Goal: Task Accomplishment & Management: Complete application form

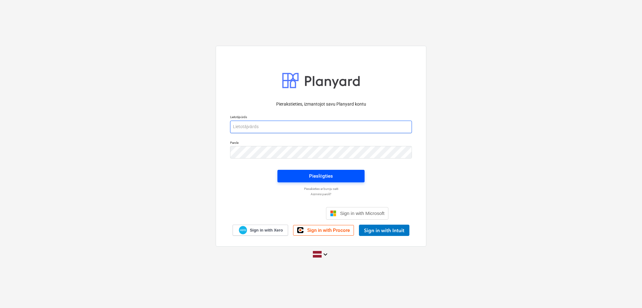
type input "[PERSON_NAME][EMAIL_ADDRESS][DOMAIN_NAME]"
click at [319, 171] on button "Pieslēgties" at bounding box center [320, 176] width 87 height 13
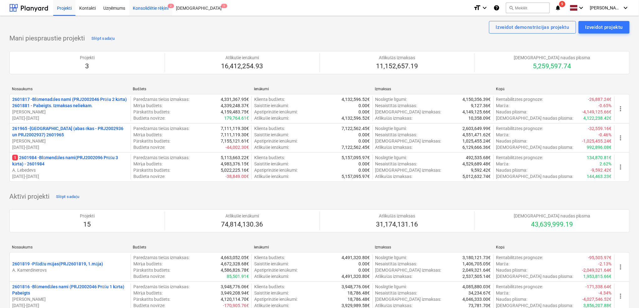
click at [150, 7] on div "Konsolidētie rēķini 2" at bounding box center [150, 8] width 43 height 16
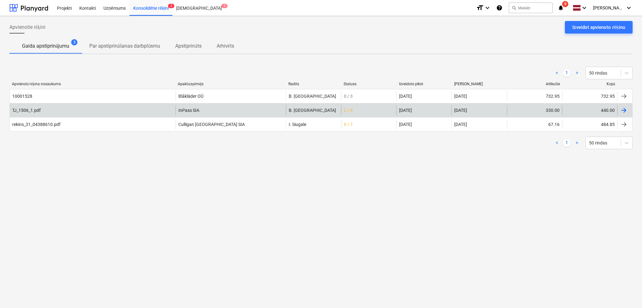
click at [339, 112] on div "[PERSON_NAME]" at bounding box center [313, 110] width 55 height 10
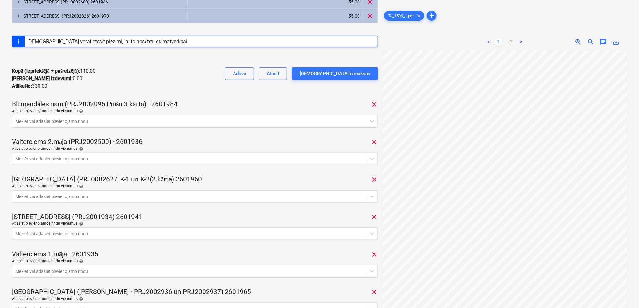
scroll to position [56, 0]
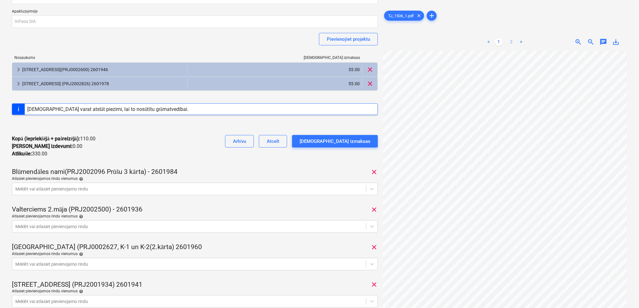
click at [513, 44] on link "2" at bounding box center [512, 42] width 8 height 8
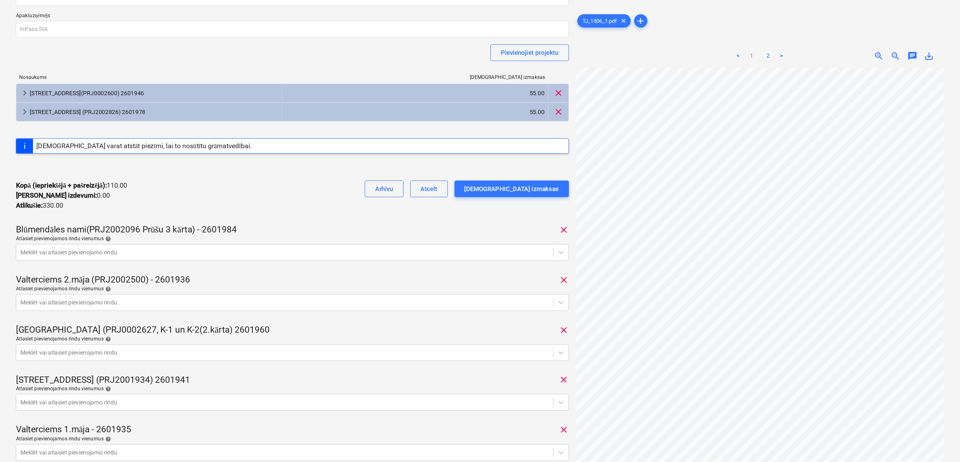
scroll to position [55, 0]
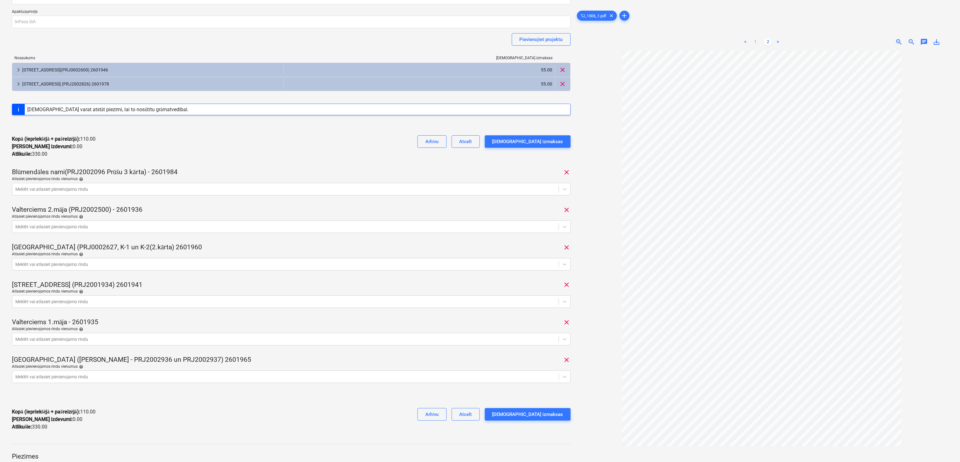
click at [641, 39] on link "1" at bounding box center [756, 42] width 8 height 8
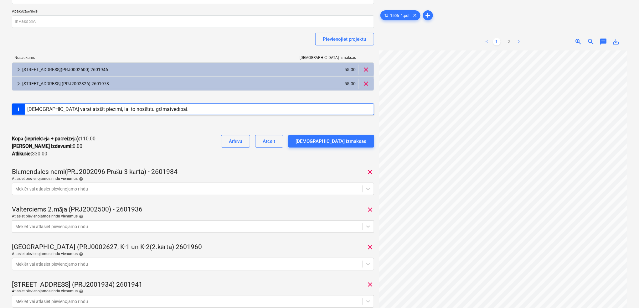
scroll to position [66, 3]
click at [244, 189] on div at bounding box center [187, 189] width 344 height 6
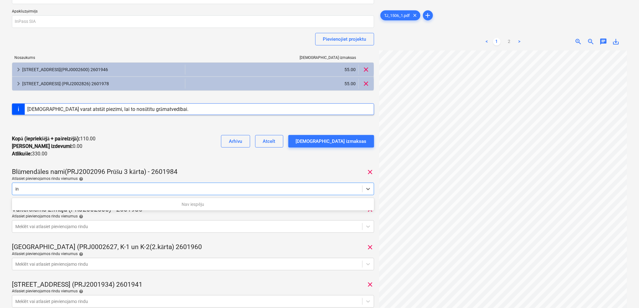
type input "i"
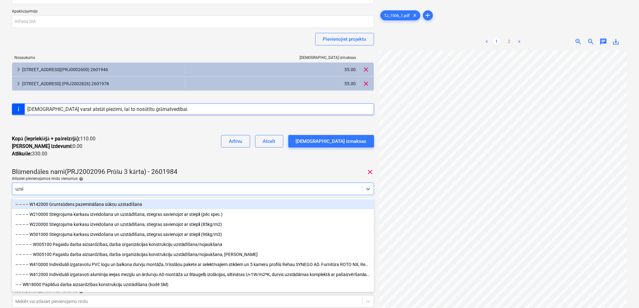
type input "uzskai"
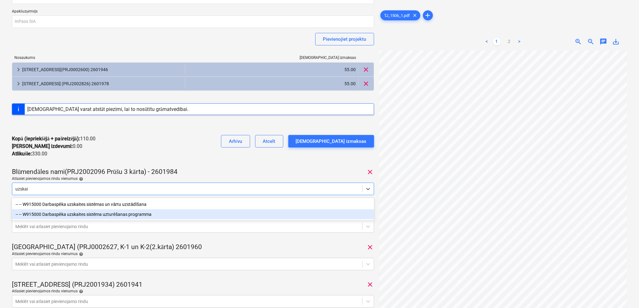
click at [171, 212] on div "-- -- W915000 Darbaspēka uzskaites sistēma uzturēšanas programma" at bounding box center [193, 214] width 362 height 10
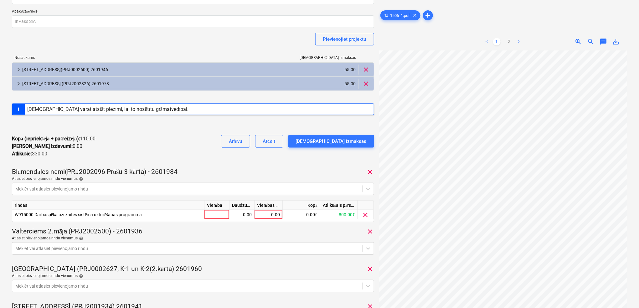
click at [207, 171] on div "Blūmendāles nami(PRJ2002096 Prūšu 3 kārta) - 2601984 clear" at bounding box center [193, 172] width 362 height 9
click at [266, 212] on div "0.00" at bounding box center [268, 214] width 23 height 9
type input "55"
click at [262, 172] on div "Blūmendāles nami(PRJ2002096 Prūšu 3 kārta) - 2601984 clear" at bounding box center [193, 172] width 362 height 9
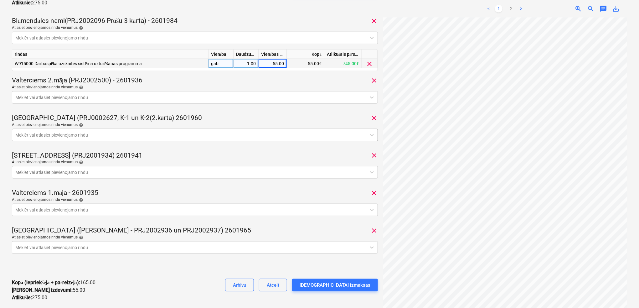
scroll to position [223, 0]
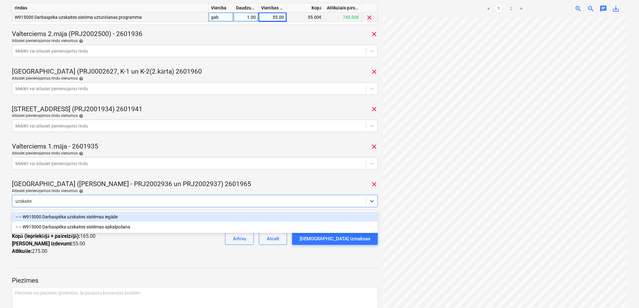
type input "uzskaites"
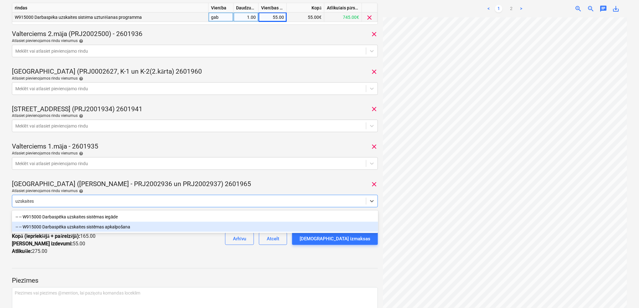
click at [136, 226] on div "-- -- W915000 Darbaspēka uzskaites sistēmas apkalpošana" at bounding box center [195, 227] width 366 height 10
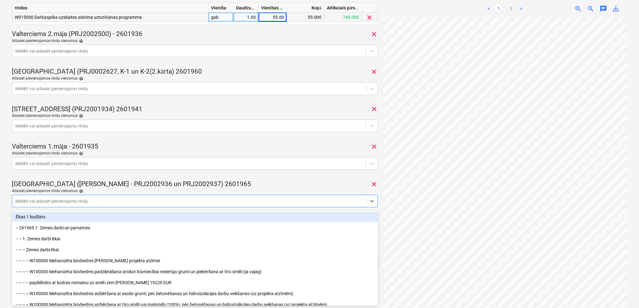
click at [251, 180] on div "TJ_1506_1.pdf Konsolidētā rēķina kopējā summa 440.00 Apakšuzņēmējs InPass SIA P…" at bounding box center [195, 26] width 366 height 512
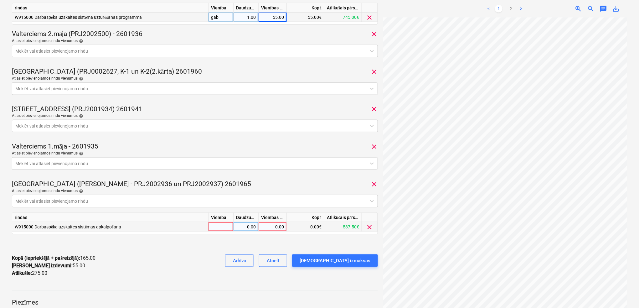
click at [281, 223] on div "0.00" at bounding box center [272, 226] width 23 height 9
type input "55"
click at [288, 184] on div "[GEOGRAPHIC_DATA] ([PERSON_NAME] - PRJ2002936 un PRJ2002937) 2601965 clear" at bounding box center [195, 184] width 366 height 9
click at [340, 262] on div "[DEMOGRAPHIC_DATA] izmaksas" at bounding box center [335, 261] width 71 height 8
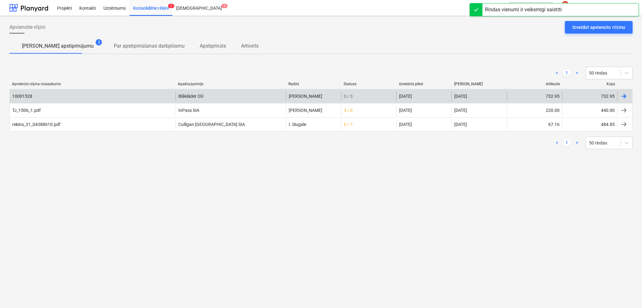
click at [385, 95] on div "0 / 3" at bounding box center [368, 96] width 55 height 10
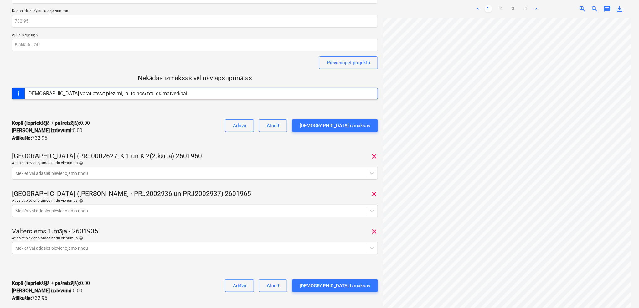
scroll to position [56, 0]
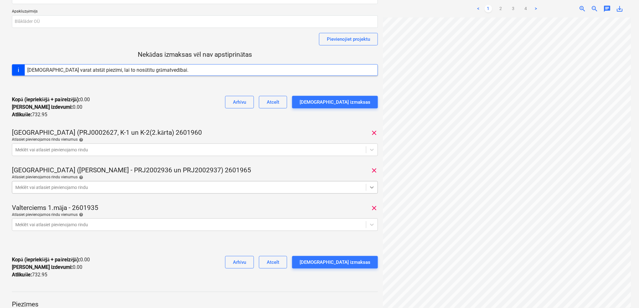
click at [374, 185] on icon at bounding box center [372, 187] width 6 height 6
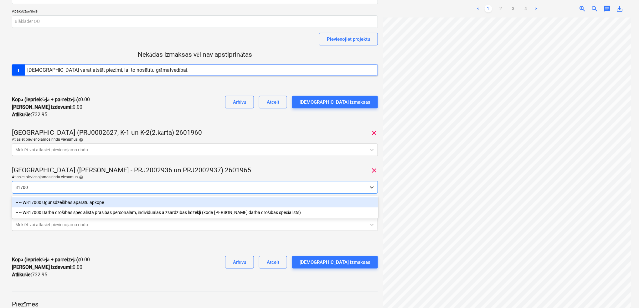
type input "817000"
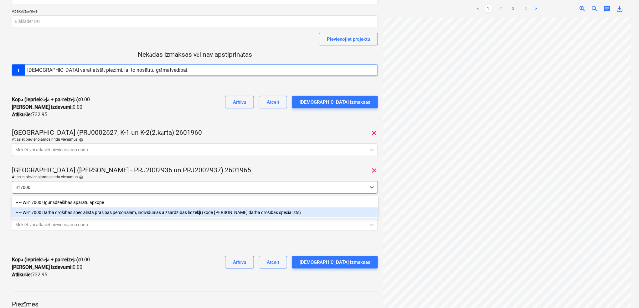
click at [129, 211] on div "-- -- W817000 Darba drošības speciālista prasības personālam, individuālas aizs…" at bounding box center [195, 212] width 366 height 10
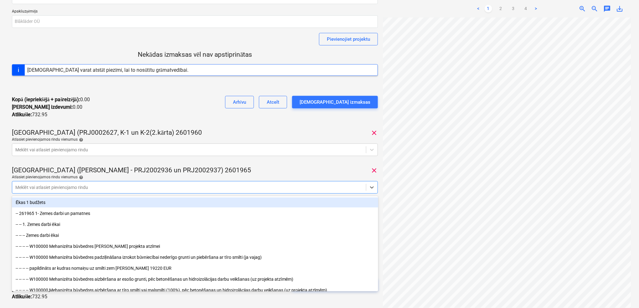
click at [257, 158] on div at bounding box center [195, 158] width 366 height 5
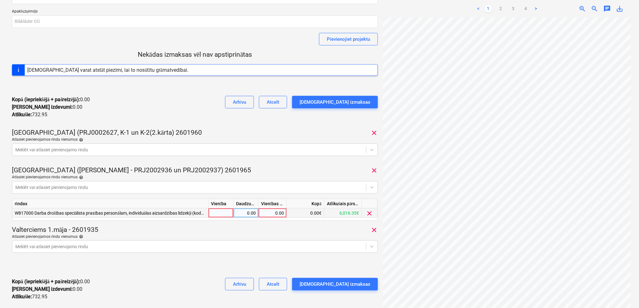
click at [269, 214] on div "0.00" at bounding box center [272, 212] width 23 height 9
type input "465.16"
click at [298, 232] on div "Valterciems 1.māja - 2601935 clear" at bounding box center [195, 230] width 366 height 9
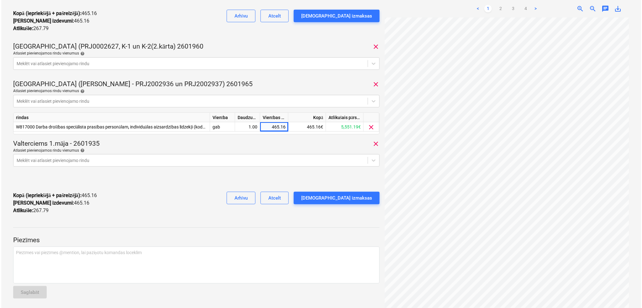
scroll to position [145, 0]
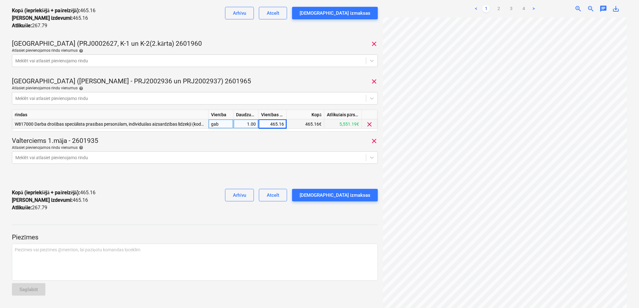
click at [276, 122] on div "465.16" at bounding box center [272, 123] width 23 height 9
click at [277, 120] on input "465.16" at bounding box center [273, 123] width 28 height 9
click at [280, 124] on input "465.16" at bounding box center [273, 123] width 28 height 9
type input "495.16"
click at [331, 195] on div "[DEMOGRAPHIC_DATA] izmaksas" at bounding box center [335, 195] width 71 height 8
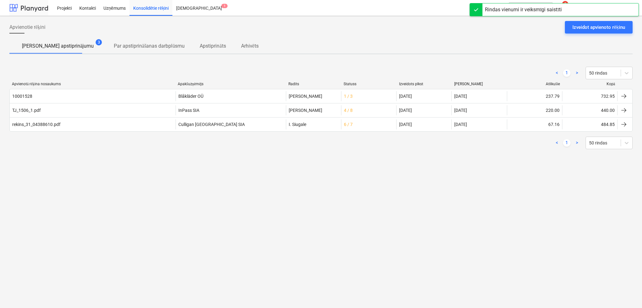
click at [25, 6] on div at bounding box center [28, 8] width 39 height 16
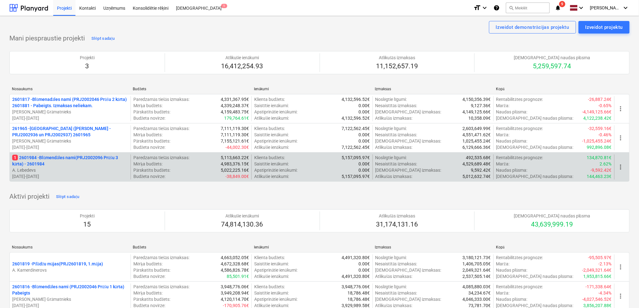
click at [88, 156] on p "1 2601984 - Blūmendāles nami(PRJ2002096 Prūšu 3 kārta) - 2601984" at bounding box center [70, 160] width 116 height 13
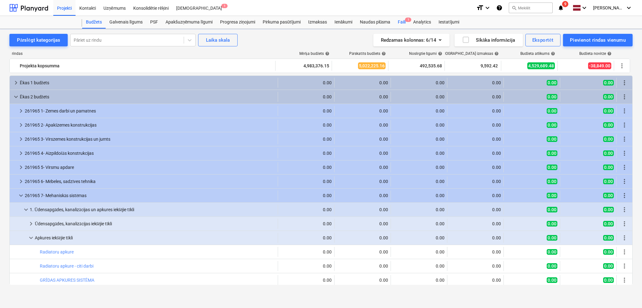
click at [401, 20] on div "Faili 1" at bounding box center [401, 22] width 15 height 13
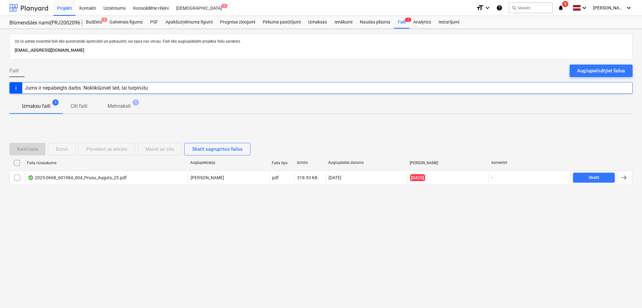
click at [35, 7] on div at bounding box center [28, 8] width 39 height 16
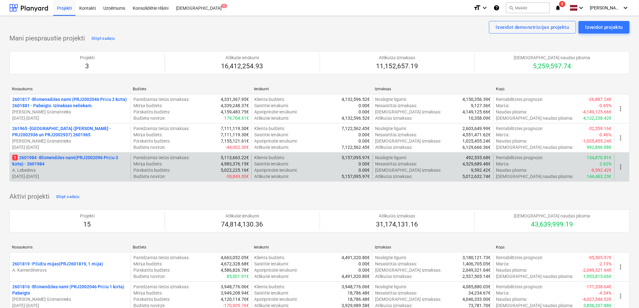
click at [48, 168] on p "A. Lebedevs" at bounding box center [70, 170] width 116 height 6
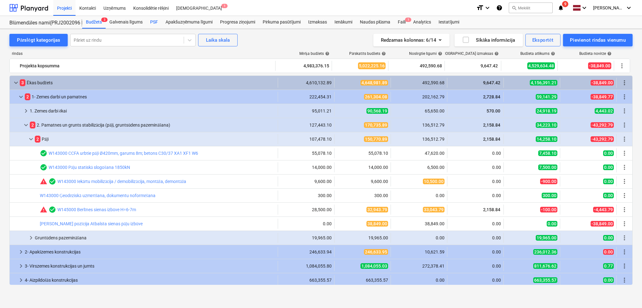
click at [154, 20] on div "PSF" at bounding box center [153, 22] width 15 height 13
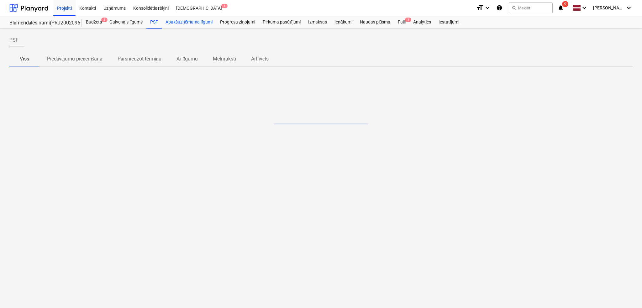
click at [183, 22] on div "Apakšuzņēmuma līgumi" at bounding box center [189, 22] width 55 height 13
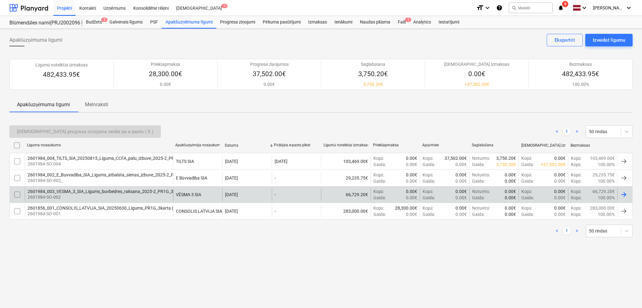
click at [253, 197] on div "[DATE]" at bounding box center [246, 194] width 49 height 13
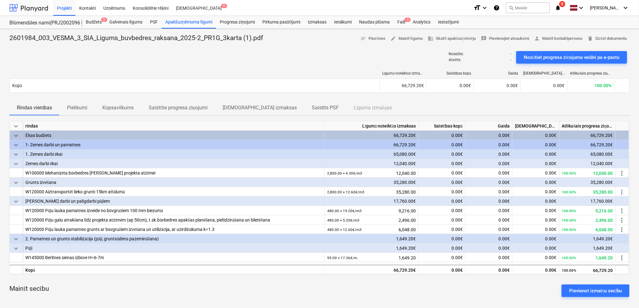
click at [39, 6] on div at bounding box center [28, 8] width 39 height 16
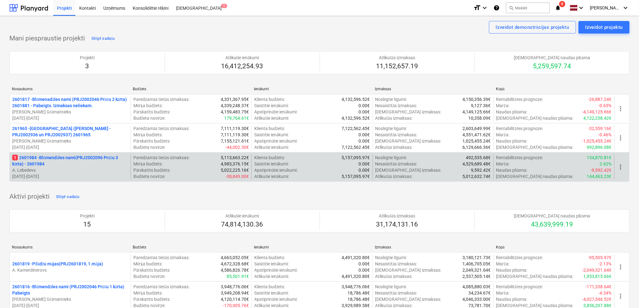
click at [65, 159] on p "1 2601984 - Blūmendāles nami(PRJ2002096 Prūšu 3 kārta) - 2601984" at bounding box center [70, 160] width 116 height 13
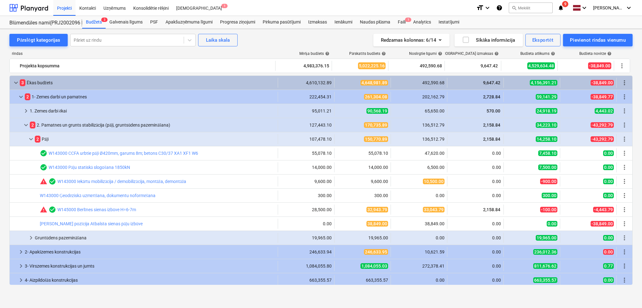
drag, startPoint x: 28, startPoint y: 39, endPoint x: 58, endPoint y: 54, distance: 33.3
click at [29, 38] on div "Pārslēgt kategorijas" at bounding box center [38, 40] width 43 height 8
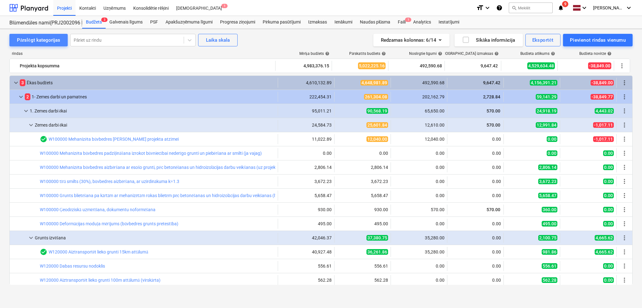
click at [44, 36] on div "Pārslēgt kategorijas" at bounding box center [38, 40] width 43 height 8
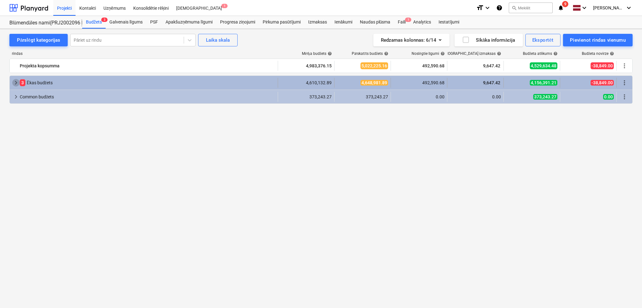
click at [16, 81] on span "keyboard_arrow_right" at bounding box center [16, 83] width 8 height 8
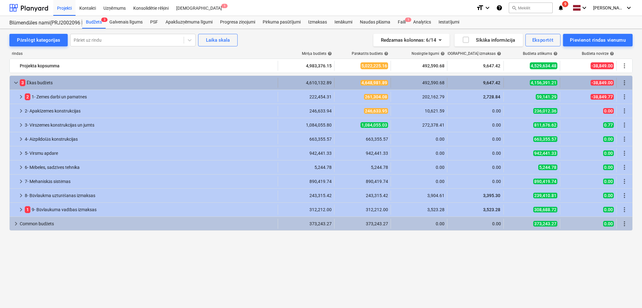
click at [15, 83] on span "keyboard_arrow_down" at bounding box center [16, 83] width 8 height 8
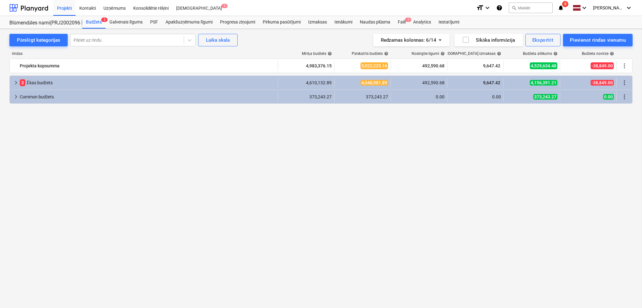
click at [15, 83] on span "keyboard_arrow_right" at bounding box center [16, 83] width 8 height 8
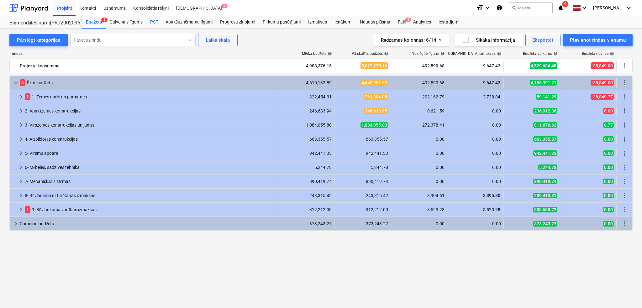
click at [150, 21] on div "PSF" at bounding box center [153, 22] width 15 height 13
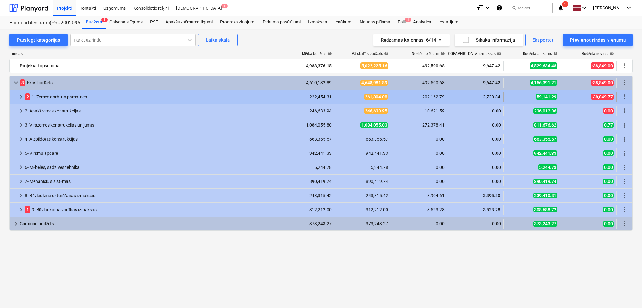
click at [20, 96] on span "keyboard_arrow_right" at bounding box center [21, 97] width 8 height 8
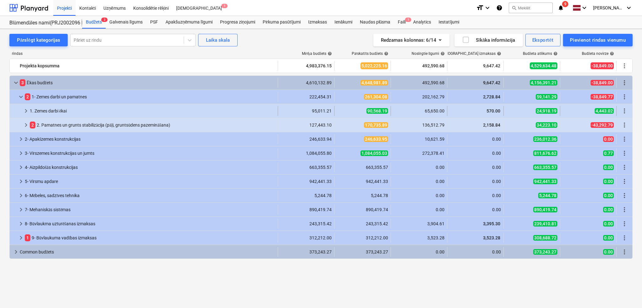
click at [22, 111] on div at bounding box center [17, 111] width 10 height 10
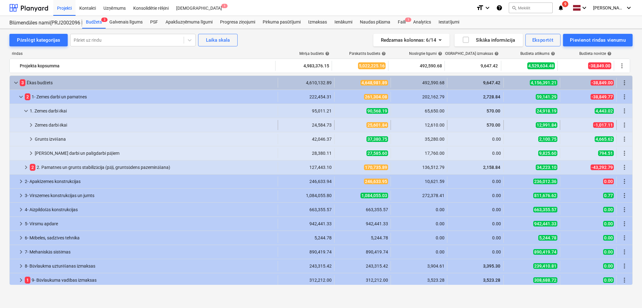
click at [29, 127] on span "keyboard_arrow_right" at bounding box center [31, 125] width 8 height 8
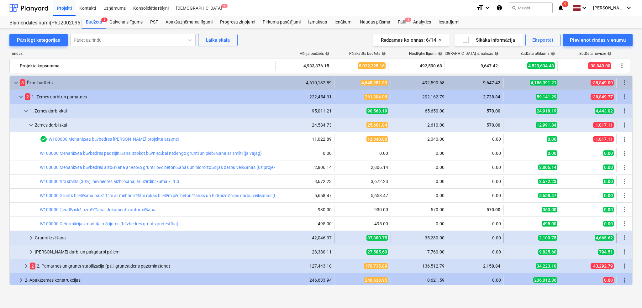
click at [31, 238] on span "keyboard_arrow_right" at bounding box center [31, 238] width 8 height 8
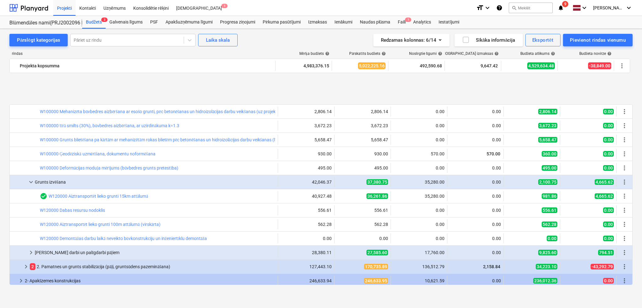
scroll to position [111, 0]
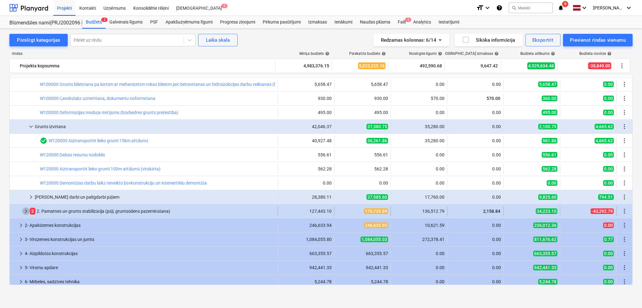
click at [25, 212] on span "keyboard_arrow_right" at bounding box center [26, 211] width 8 height 8
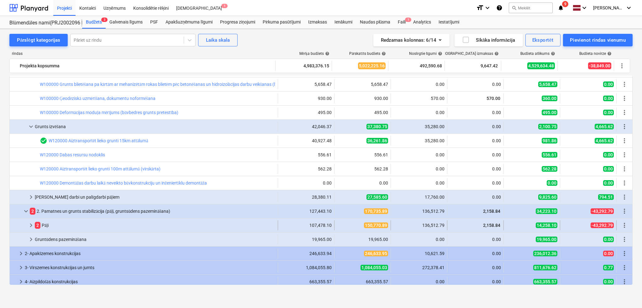
click at [29, 226] on span "keyboard_arrow_right" at bounding box center [31, 225] width 8 height 8
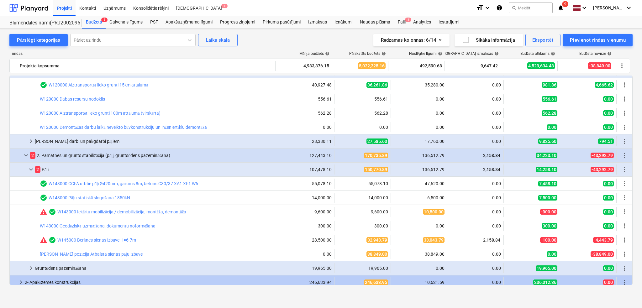
scroll to position [223, 0]
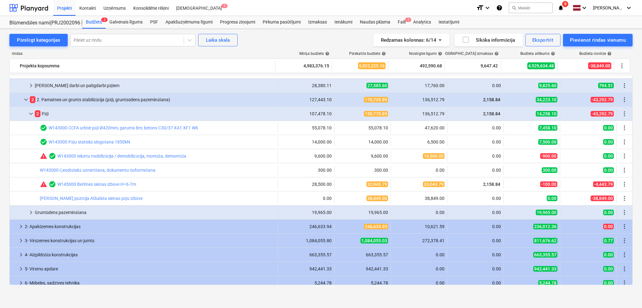
click at [31, 212] on span "keyboard_arrow_right" at bounding box center [31, 213] width 8 height 8
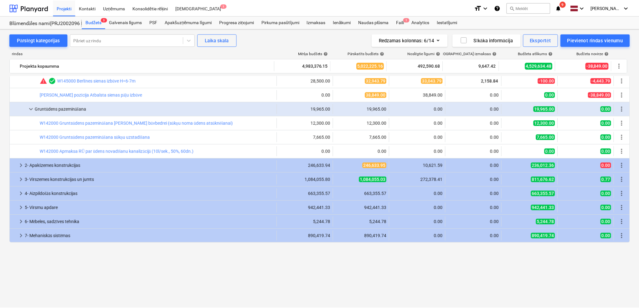
scroll to position [0, 0]
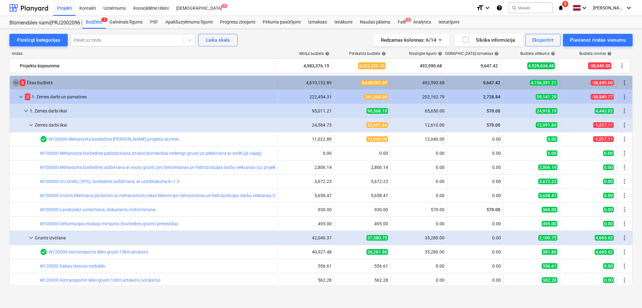
click at [15, 84] on span "keyboard_arrow_down" at bounding box center [16, 83] width 8 height 8
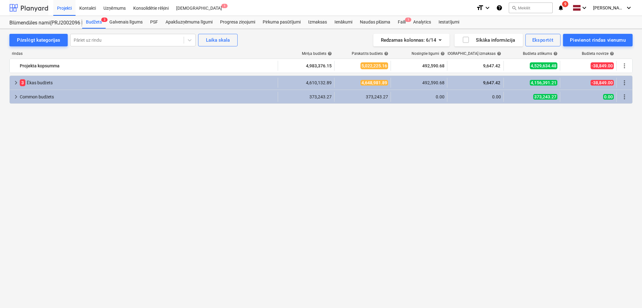
click at [33, 5] on div at bounding box center [28, 8] width 39 height 16
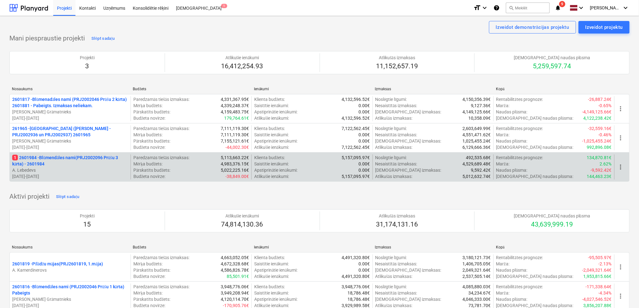
click at [50, 163] on p "1 2601984 - Blūmendāles nami(PRJ2002096 Prūšu 3 kārta) - 2601984" at bounding box center [70, 160] width 116 height 13
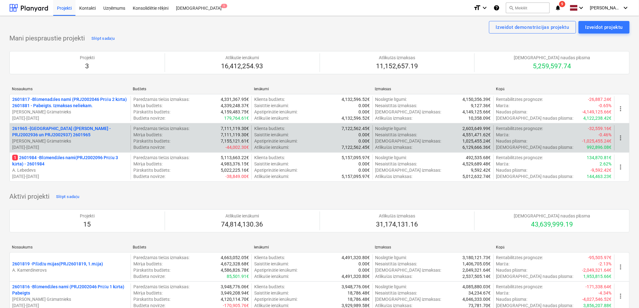
click at [75, 129] on p "261965 - [GEOGRAPHIC_DATA] ([PERSON_NAME] - PRJ2002936 un PRJ2002937) 2601965" at bounding box center [70, 131] width 116 height 13
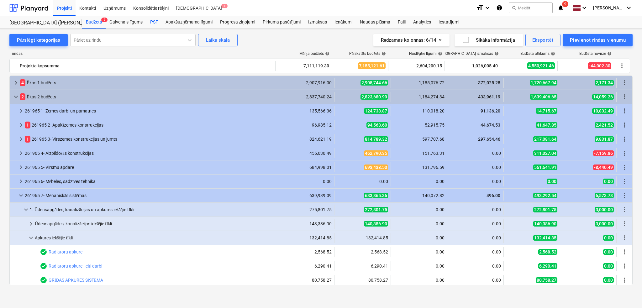
click at [156, 20] on div "PSF" at bounding box center [153, 22] width 15 height 13
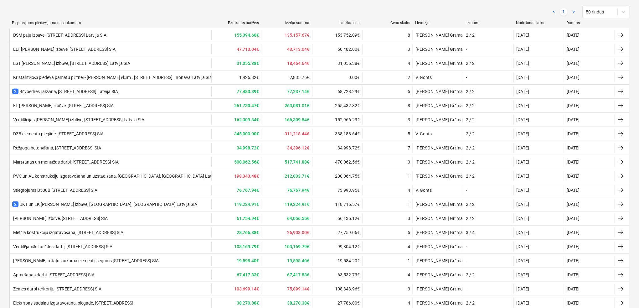
scroll to position [89, 0]
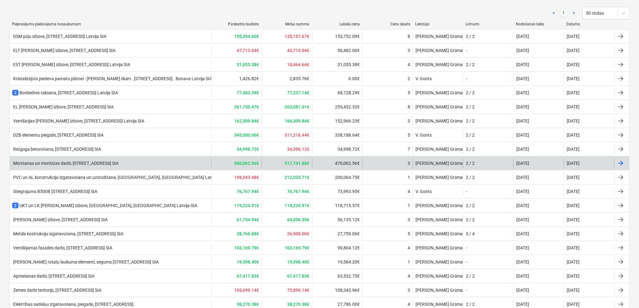
click at [39, 164] on div "Mūrēšanas un montāžas darbi, [STREET_ADDRESS] SIA" at bounding box center [65, 163] width 107 height 5
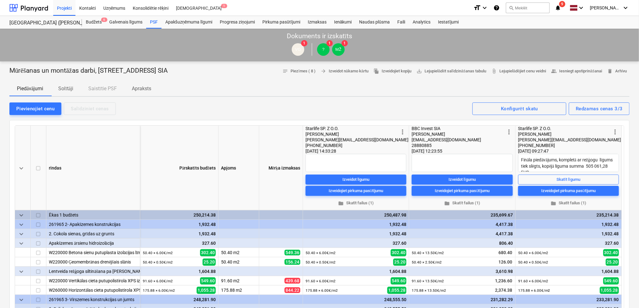
drag, startPoint x: 214, startPoint y: 70, endPoint x: 12, endPoint y: 72, distance: 201.7
click at [12, 72] on div "Mūrēšanas un montāžas darbi, [GEOGRAPHIC_DATA] N17A, [GEOGRAPHIC_DATA] [GEOGRAP…" at bounding box center [319, 71] width 621 height 10
copy p "Mūrēšanas un montāžas darbi, [STREET_ADDRESS] SIA"
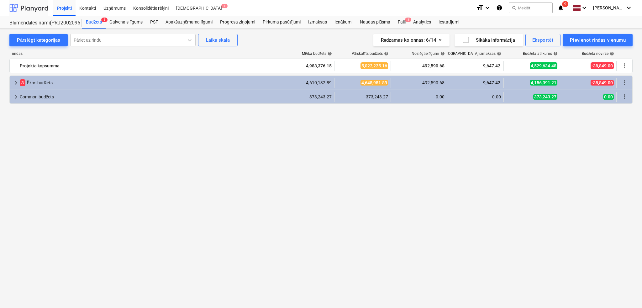
click at [29, 11] on div at bounding box center [28, 8] width 39 height 16
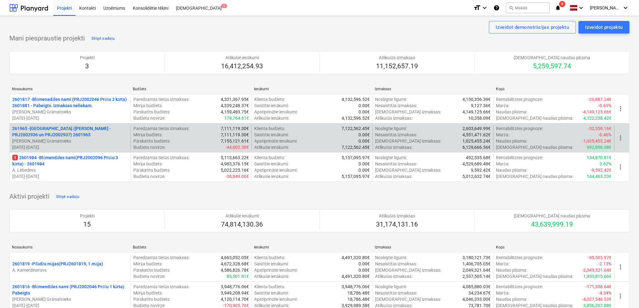
click at [90, 143] on p "[PERSON_NAME] Grāmatnieks" at bounding box center [70, 141] width 116 height 6
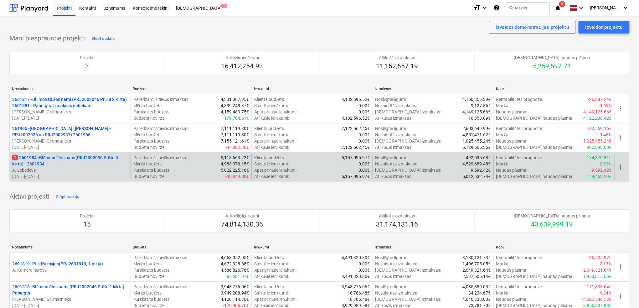
click at [98, 165] on p "1 2601984 - Blūmendāles nami(PRJ2002096 Prūšu 3 kārta) - 2601984" at bounding box center [70, 160] width 116 height 13
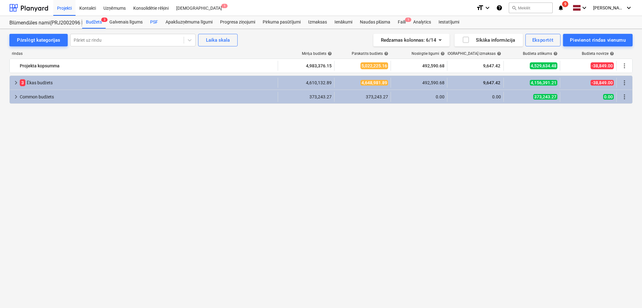
click at [156, 22] on div "PSF" at bounding box center [153, 22] width 15 height 13
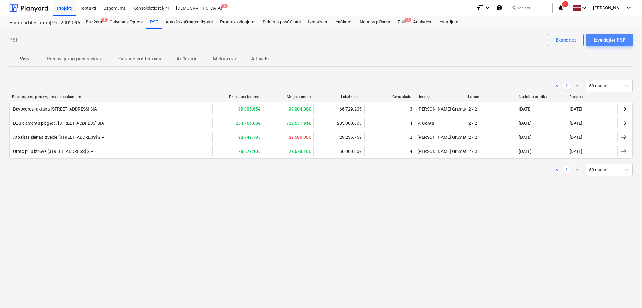
click at [613, 40] on div "Izveidojiet PSF" at bounding box center [608, 40] width 31 height 8
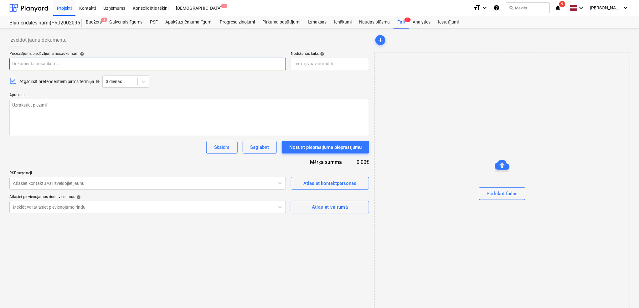
paste input "Mūrēšanas un montāžas darbi, [STREET_ADDRESS] SIA"
type textarea "x"
type input "Mūrēšanas un montāžas darbi, [STREET_ADDRESS] SIA"
click at [10, 63] on input "Mūrēšanas un montāžas darbi, [STREET_ADDRESS] SIA" at bounding box center [147, 64] width 277 height 13
type textarea "x"
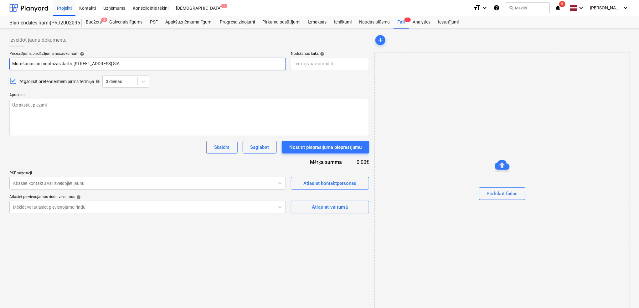
type input "BMūrēšanas un montāžas darbi, [STREET_ADDRESS] SIA"
type textarea "x"
type input "BeMūrēšanas un montāžas darbi, [STREET_ADDRESS] SIA"
type textarea "x"
type input "BetMūrēšanas un montāžas darbi, [STREET_ADDRESS] SIA"
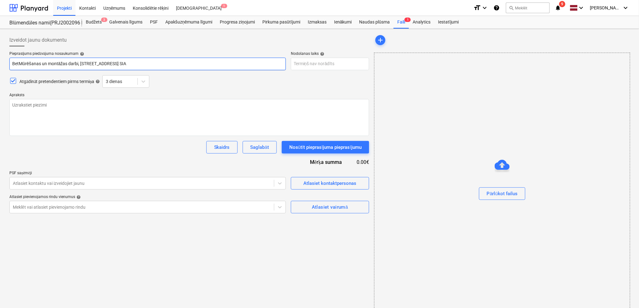
type textarea "x"
type input "BetoMūrēšanas un montāžas darbi, [STREET_ADDRESS] SIA"
type textarea "x"
type input "BetMūrēšanas un montāžas darbi, [STREET_ADDRESS] SIA"
type textarea "x"
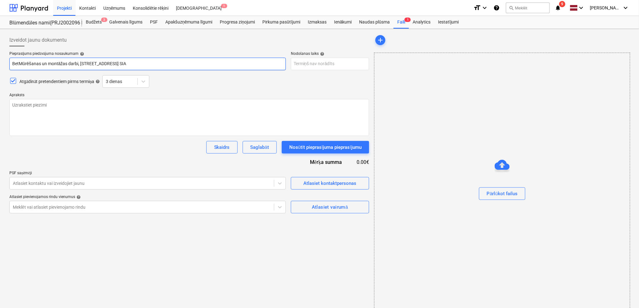
type input "BeMūrēšanas un montāžas darbi, [STREET_ADDRESS] SIA"
type textarea "x"
type input "BMūrēšanas un montāžas darbi, [STREET_ADDRESS] SIA"
type textarea "x"
type input "Mūrēšanas un montāžas darbi, [STREET_ADDRESS] SIA"
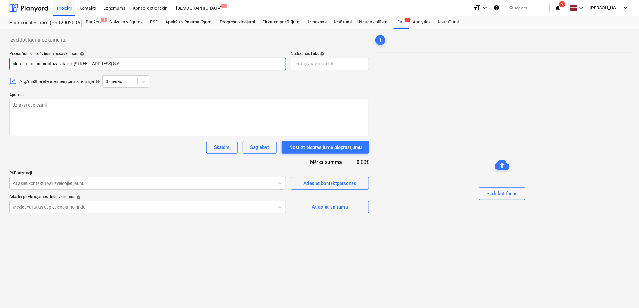
type textarea "x"
type input "OMūrēšanas un montāžas darbi, [STREET_ADDRESS] SIA"
type textarea "x"
type input "OlMūrēšanas un montāžas darbi, [STREET_ADDRESS] SIA"
type textarea "x"
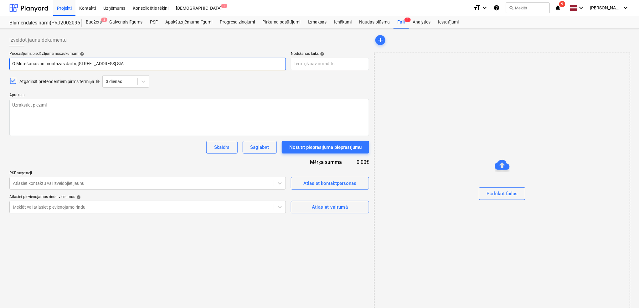
type input "OlāMūrēšanas un montāžas darbi, [STREET_ADDRESS] Latvija SIA"
type textarea "x"
type input "OlātMūrēšanas un montāžas darbi, [STREET_ADDRESS] SIA"
type textarea "x"
type input "OlātnMūrēšanas un montāžas darbi, [STREET_ADDRESS] SIA"
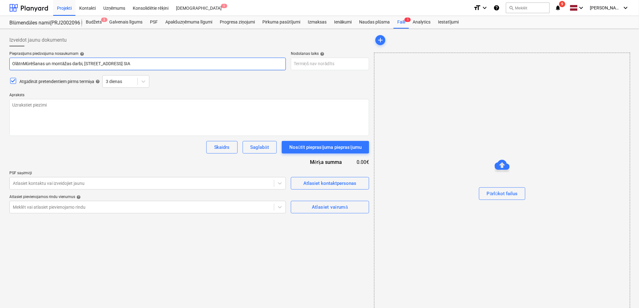
type textarea "x"
type input "OlātneMūrēšanas un montāžas darbi, [STREET_ADDRESS] SIA"
type textarea "x"
type input "OlātnesMūrēšanas un montāžas darbi, [STREET_ADDRESS] SIA"
type textarea "x"
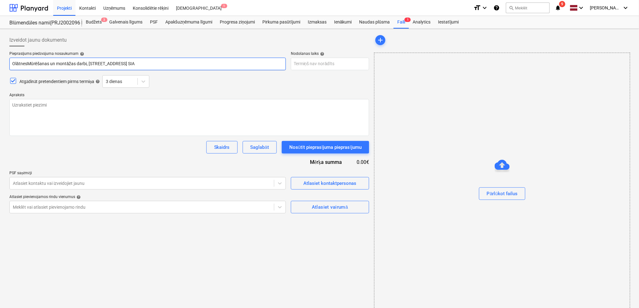
type input "Olātnes Mūrēšanas un montāžas darbi, [STREET_ADDRESS] SIA"
type textarea "x"
type input "OlātnesMūrēšanas un montāžas darbi, [STREET_ADDRESS] SIA"
type textarea "x"
type input "OlātneMūrēšanas un montāžas darbi, [STREET_ADDRESS] SIA"
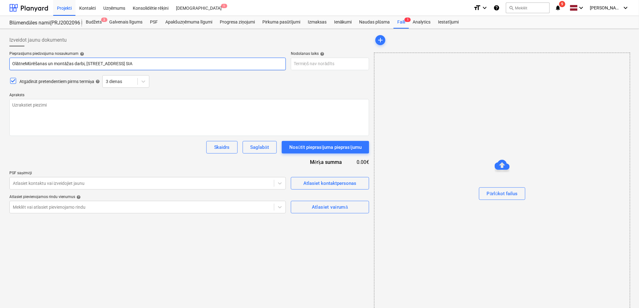
type textarea "x"
type input "OlātnMūrēšanas un montāžas darbi, [STREET_ADDRESS] SIA"
type textarea "x"
type input "OlātMūrēšanas un montāžas darbi, [STREET_ADDRESS] SIA"
type textarea "x"
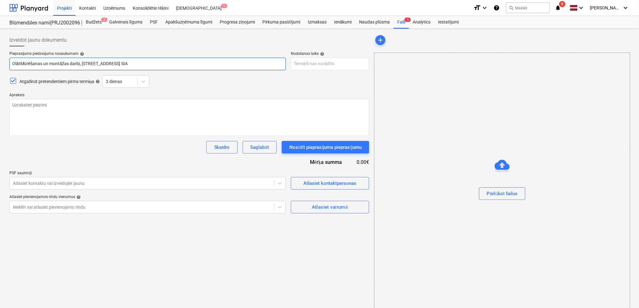
type input "OlāMūrēšanas un montāžas darbi, [STREET_ADDRESS] Latvija SIA"
type textarea "x"
type input "OlMūrēšanas un montāžas darbi, [STREET_ADDRESS] SIA"
type textarea "x"
type input "OMūrēšanas un montāžas darbi, [STREET_ADDRESS] SIA"
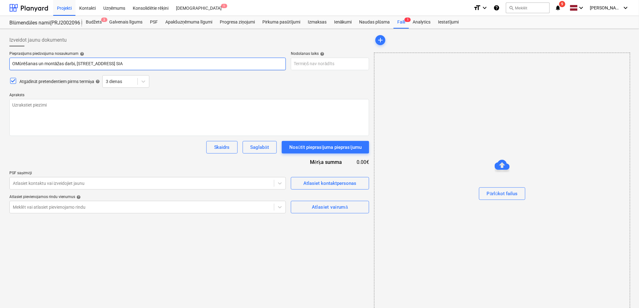
type textarea "x"
type input "Mūrēšanas un montāžas darbi, [STREET_ADDRESS] SIA"
type textarea "x"
type input "PMūrēšanas un montāžas darbi, [STREET_ADDRESS] SIA"
type textarea "x"
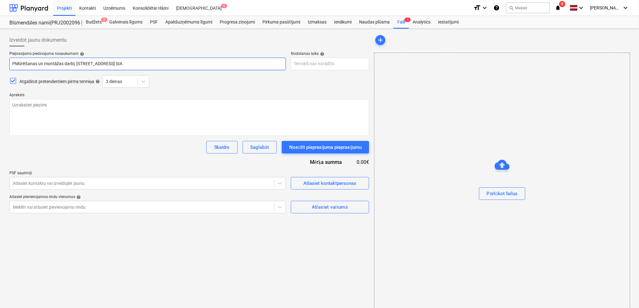
type input "PlMūrēšanas un montāžas darbi, [STREET_ADDRESS] SIA"
type textarea "x"
type input "PlāMūrēšanas un montāžas darbi, [STREET_ADDRESS] SIA"
type textarea "x"
type input "PlātMūrēšanas un montāžas darbi, [STREET_ADDRESS] Latvija SIA"
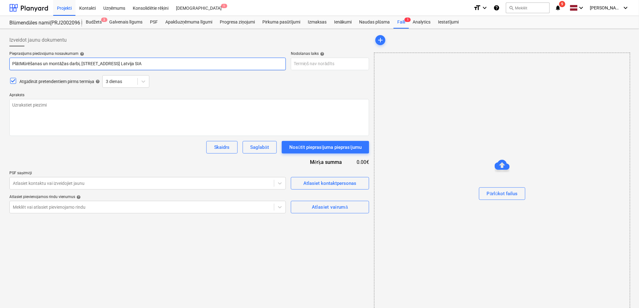
type textarea "x"
type input "PlātnMūrēšanas un montāžas darbi, [STREET_ADDRESS] SIA"
type textarea "x"
type input "PlātneMūrēšanas un montāžas darbi, [STREET_ADDRESS] Latvija SIA"
type textarea "x"
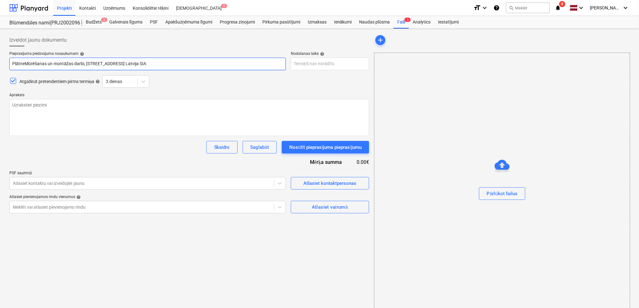
type input "PlātnesMūrēšanas un montāžas darbi, [STREET_ADDRESS] Latvija SIA"
type textarea "x"
type input "Plātnes Mūrēšanas un montāžas darbi, [STREET_ADDRESS] Latvija SIA"
type textarea "x"
type input "Plātnes bMūrēšanas un montāžas darbi, [STREET_ADDRESS] SIA"
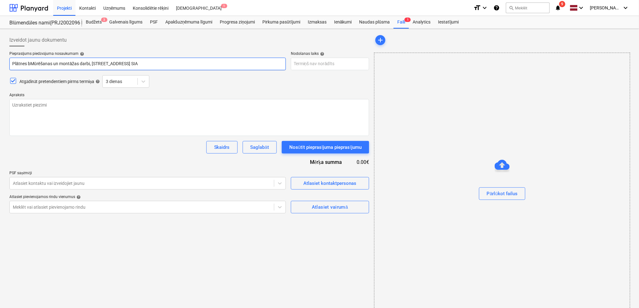
type textarea "x"
type input "Plātnes beMūrēšanas un montāžas darbi, [STREET_ADDRESS] SIA"
type textarea "x"
type input "Plātnes betMūrēšanas un montāžas darbi, [STREET_ADDRESS] Latvija SIA"
type textarea "x"
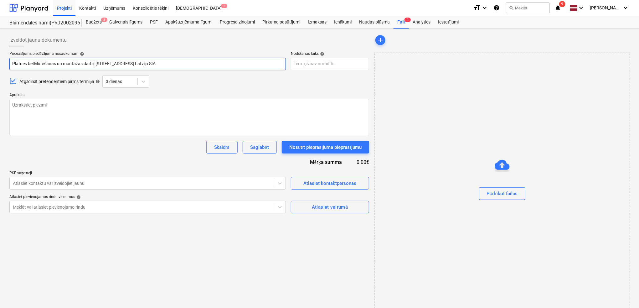
type input "Plātnes betoMūrēšanas un montāžas darbi, [STREET_ADDRESS] SIA"
type textarea "x"
type input "Plātnes betonMūrēšanas un montāžas darbi, [STREET_ADDRESS] SIA"
type textarea "x"
type input "Plātnes betonēMūrēšanas un montāžas darbi, [STREET_ADDRESS] SIA"
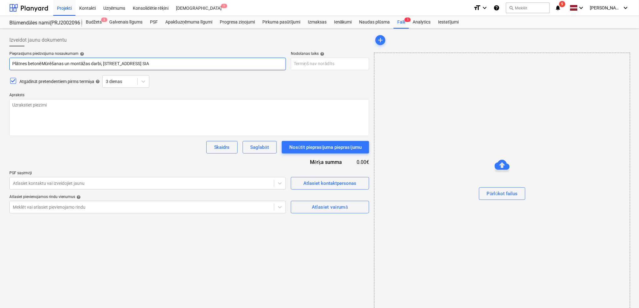
type textarea "x"
type input "Plātnes betonēšMūrēšanas un montāžas darbi, [STREET_ADDRESS] SIA"
type textarea "x"
type input "Plātnes betonēšaMūrēšanas un montāžas darbi, [GEOGRAPHIC_DATA], [GEOGRAPHIC_DAT…"
type textarea "x"
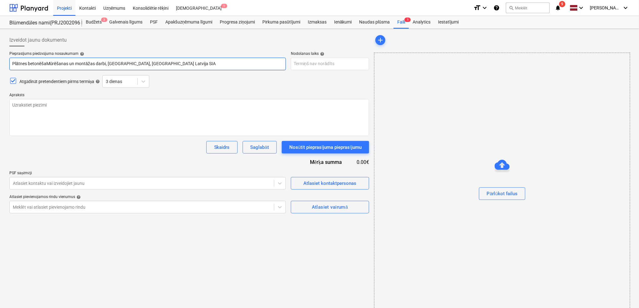
type input "Plātnes betonēšanMūrēšanas un montāžas darbi, [GEOGRAPHIC_DATA], [GEOGRAPHIC_DA…"
type textarea "x"
type input "Plātnes betonēšanaMūrēšanas un montāžas darbi, [GEOGRAPHIC_DATA], [GEOGRAPHIC_D…"
type textarea "x"
type input "Plātnes betonēšana,Mūrēšanas un montāžas darbi, [STREET_ADDRESS] SIA"
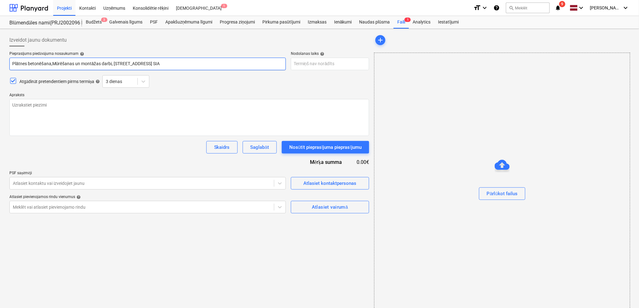
type textarea "x"
type input "Plātnes betonēšana, Mūrēšanas un montāžas darbi, [STREET_ADDRESS] SIA"
click at [55, 60] on input "Plātnes betonēšana, Mūrēšanas un montāžas darbi, [STREET_ADDRESS] SIA" at bounding box center [147, 64] width 277 height 13
type textarea "x"
type input "Plātnes betonēšana, ūrēšanas un montāžas darbi, [STREET_ADDRESS] SIA"
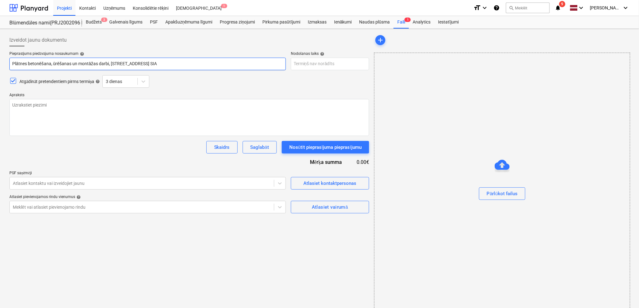
type textarea "x"
type input "Plātnes betonēšana, mūrēšanas un montāžas darbi, [STREET_ADDRESS] SIA"
click at [150, 64] on input "Plātnes betonēšana, mūrēšanas un montāžas darbi, [STREET_ADDRESS] SIA" at bounding box center [147, 64] width 277 height 13
type textarea "x"
type input "Plātnes betonēšana, mūrēšanas un montāžas darbi, [STREET_ADDRESS] SIA"
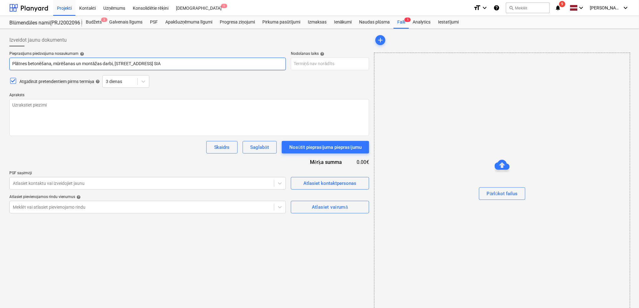
type textarea "x"
type input "Plātnes betonēšana, mūrēšanas un montāžas darbi, [GEOGRAPHIC_DATA], [GEOGRAPHIC…"
type textarea "x"
type input "Plātnes betonēšana, mūrēšanas un montāžas darbi, [GEOGRAPHIC_DATA], [GEOGRAPHIC…"
type textarea "x"
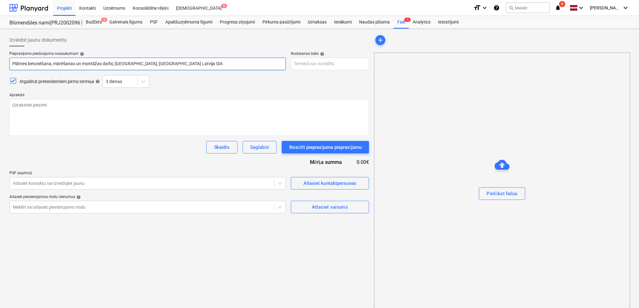
type input "Plātnes betonēšana, mūrēšanas un montāžas darbi, [GEOGRAPHIC_DATA] , [GEOGRAPHI…"
type textarea "x"
type input "Plātnes betonēšana, mūrēšanas un montāžas darbi, [GEOGRAPHIC_DATA], [GEOGRAPHIC…"
type textarea "x"
type input "Plātnes betonēšana, mūrēšanas un montāžas darbi, Nīcgales iel, Bonava Latvija S…"
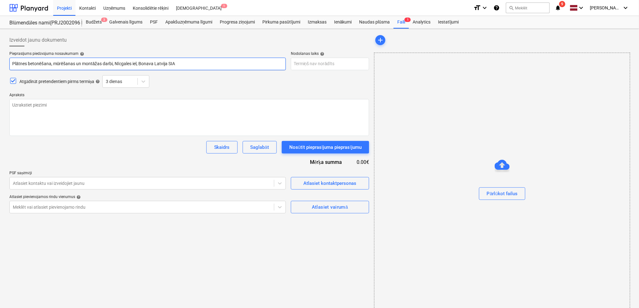
type textarea "x"
type input "Plātnes betonēšana, mūrēšanas un montāžas darbi, Nīcgales ie, Bonava Latvija SIA"
type textarea "x"
type input "Plātnes betonēšana, mūrēšanas un montāžas darbi, Nīcgales i, Bonava Latvija SIA"
type textarea "x"
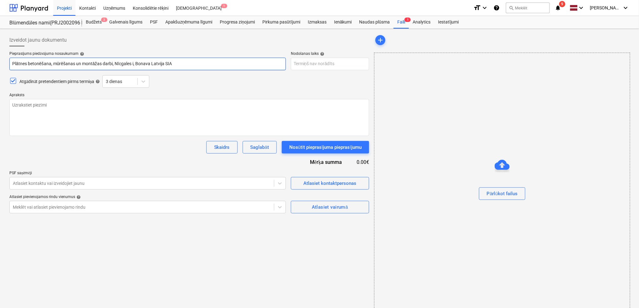
type input "Plātnes betonēšana, mūrēšanas un montāžas darbi, Nīcgales , [GEOGRAPHIC_DATA] L…"
type textarea "x"
type input "Plātnes betonēšana, mūrēšanas un montāžas darbi, Nīcgales, [GEOGRAPHIC_DATA] La…"
type textarea "x"
type input "Plātnes betonēšana, mūrēšanas un montāžas darbi, Nīcgale, [GEOGRAPHIC_DATA] Lat…"
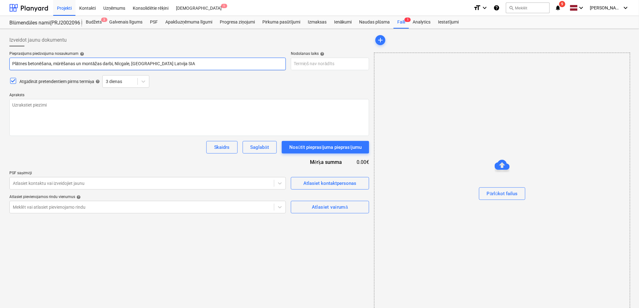
type textarea "x"
type input "Plātnes betonēšana, mūrēšanas un montāžas darbi, [GEOGRAPHIC_DATA], [GEOGRAPHIC…"
type textarea "x"
type input "Plātnes betonēšana, mūrēšanas un montāžas darbi, [GEOGRAPHIC_DATA], Bonava Latv…"
type textarea "x"
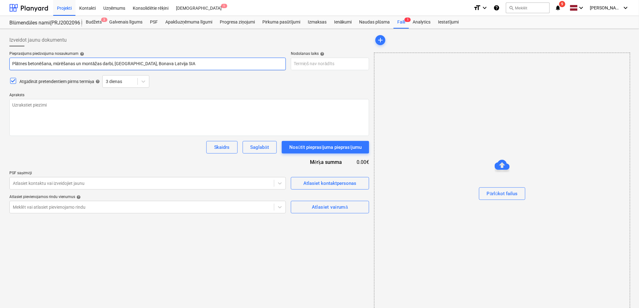
type input "Plātnes betonēšana, mūrēšanas un montāžas darbi, [GEOGRAPHIC_DATA], Bonava Latv…"
type textarea "x"
type input "Plātnes betonēšana, mūrēšanas un montāžas darbi, [GEOGRAPHIC_DATA], Bonava Latv…"
type textarea "x"
type input "Plātnes betonēšana, mūrēšanas un montāžas darbi, Nī, Bonava Latvija SIA"
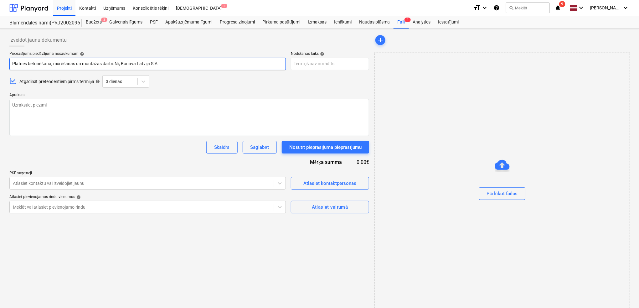
type textarea "x"
type input "Plātnes betonēšana, mūrēšanas un montāžas darbi, N, Bonava Latvija SIA"
type textarea "x"
type input "Plātnes betonēšana, mūrēšanas un montāžas darbi, , Bonava Latvija SIA"
type textarea "x"
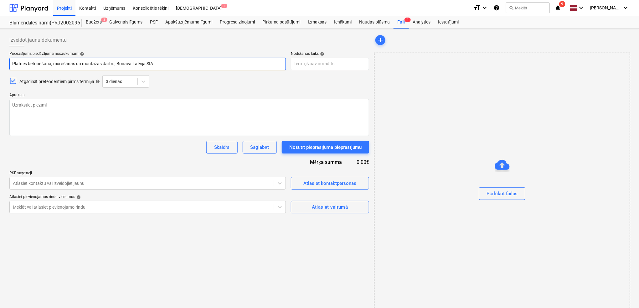
type input "Plātnes betonēšana, mūrēšanas un montāžas darbi, P, Bonava Latvija SIA"
type textarea "x"
type input "Plātnes betonēšana, mūrēšanas un montāžas darbi, Pr, Bonava Latvija SIA"
type textarea "x"
type input "Plātnes betonēšana, mūrēšanas un montāžas darbi, Prū, Bonava Latvija SIA"
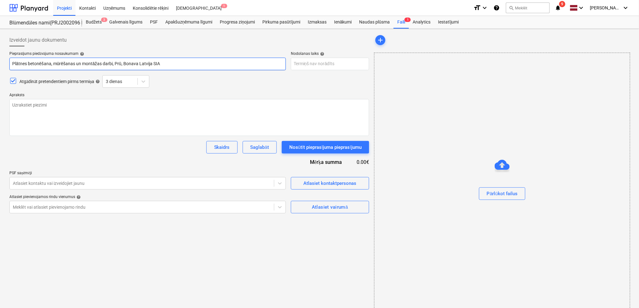
type textarea "x"
type input "Plātnes betonēšana, mūrēšanas un montāžas darbi, [GEOGRAPHIC_DATA], Bonava Latv…"
type textarea "x"
type input "Plātnes betonēšana, mūrēšanas un montāžas darbi, [GEOGRAPHIC_DATA], [GEOGRAPHIC…"
type textarea "x"
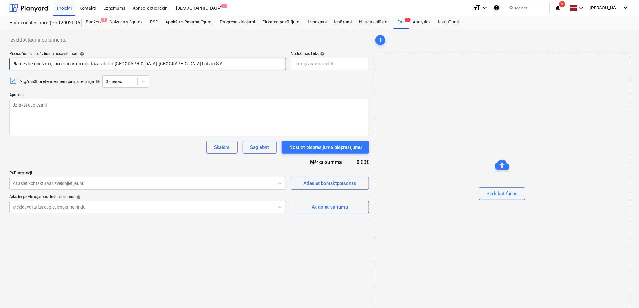
type input "Plātnes betonēšana, mūrēšanas un montāžas darbi, [GEOGRAPHIC_DATA] , [GEOGRAPHI…"
type textarea "x"
type input "Plātnes betonēšana, mūrēšanas un montāžas darbi, [GEOGRAPHIC_DATA] i, Bonava La…"
type textarea "x"
type input "Plātnes betonēšana, mūrēšanas un montāžas darbi, Prūšu ie, [GEOGRAPHIC_DATA] La…"
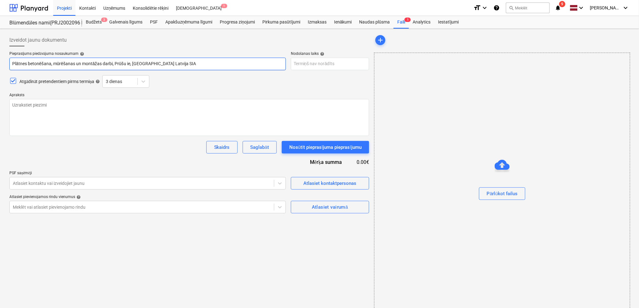
type textarea "x"
type input "Plātnes betonēšana, mūrēšanas un montāžas darbi, Prūšu iel, [GEOGRAPHIC_DATA] L…"
type textarea "x"
type input "Plātnes betonēšana, mūrēšanas un montāžas darbi, [GEOGRAPHIC_DATA], [GEOGRAPHIC…"
type textarea "x"
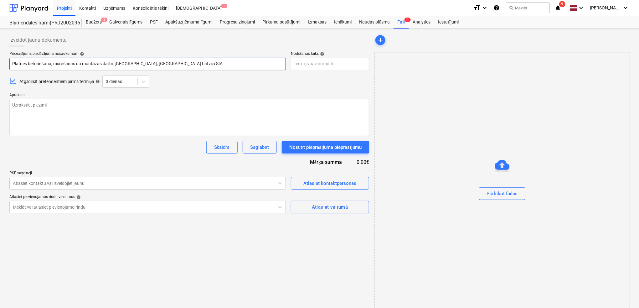
type input "Plātnes betonēšana, mūrēšanas un montāžas darbi, [GEOGRAPHIC_DATA] , [GEOGRAPHI…"
type textarea "x"
type input "Plātnes betonēšana, mūrēšanas un montāžas darbi, [STREET_ADDRESS] SIA"
type textarea "x"
type input "Plātnes betonēšana, mūrēšanas un montāžas darbi, [STREET_ADDRESS] Latvija SIA"
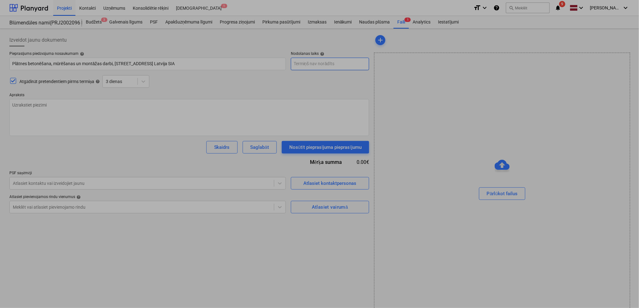
click at [302, 65] on body "Projekti Kontakti Uzņēmums Konsolidētie rēķini Iesūtne 1 format_size keyboard_a…" at bounding box center [319, 154] width 639 height 308
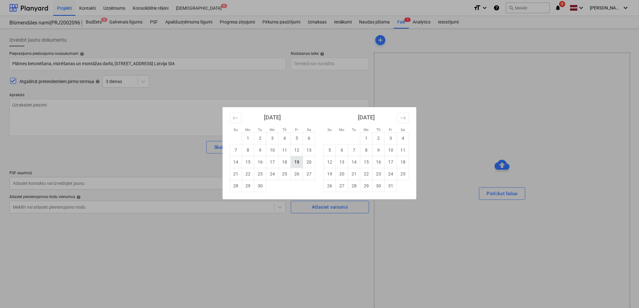
click at [299, 159] on td "19" at bounding box center [297, 162] width 12 height 12
type textarea "x"
type input "[DATE]"
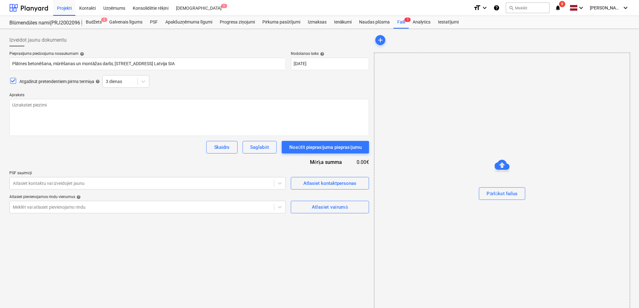
click at [283, 74] on div "Pieprasījums piedāvājuma nosaukumam help Plātnes betonēšana, mūrēšanas un montā…" at bounding box center [189, 132] width 360 height 162
click at [147, 84] on icon at bounding box center [143, 81] width 6 height 6
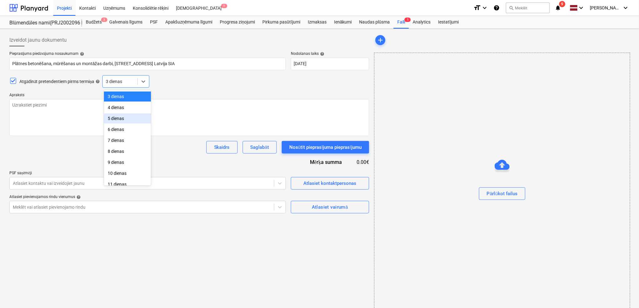
click at [123, 123] on div "5 dienas" at bounding box center [127, 118] width 47 height 10
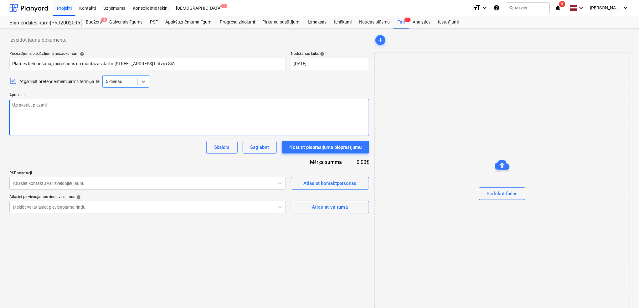
click at [124, 111] on textarea at bounding box center [189, 117] width 360 height 37
type textarea "x"
type textarea "."
type textarea "x"
